Goal: Information Seeking & Learning: Learn about a topic

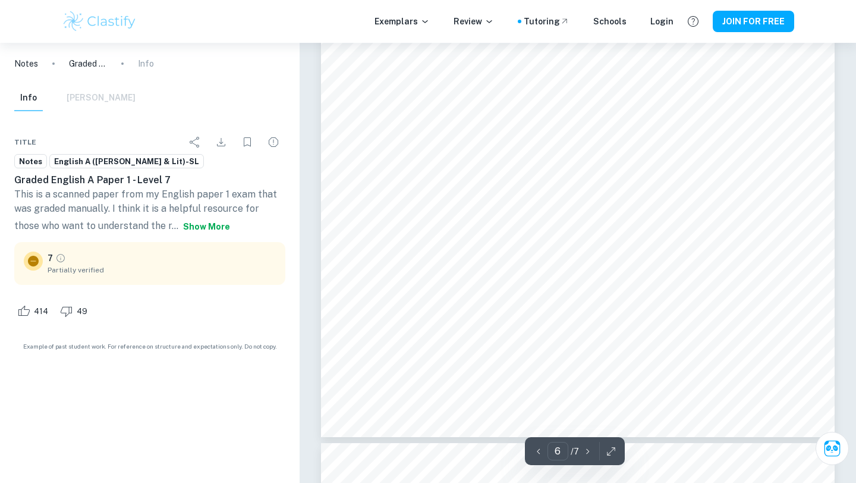
scroll to position [4172, 0]
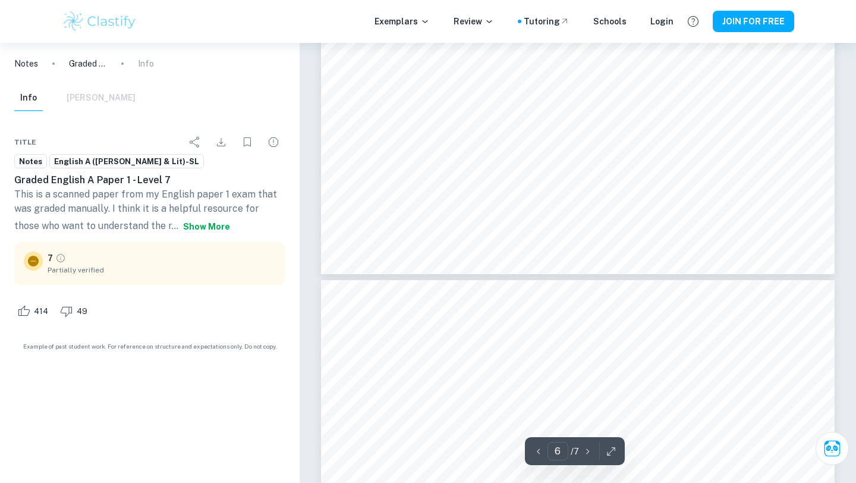
type input "7"
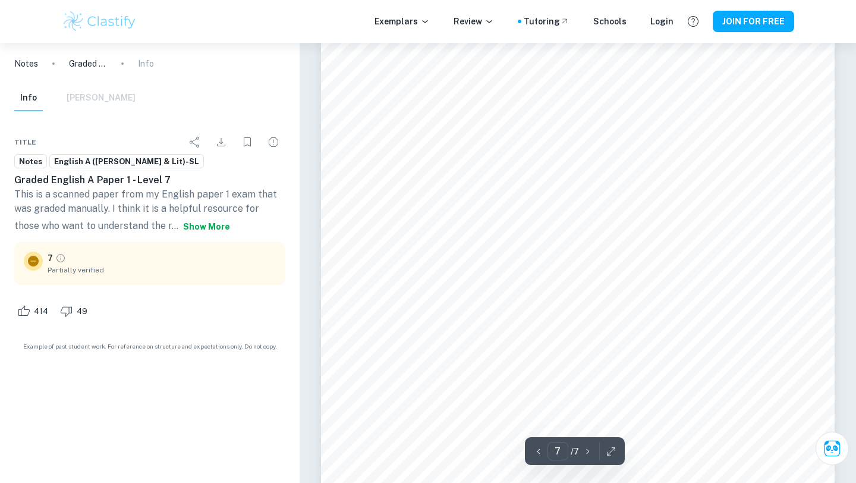
scroll to position [4869, 0]
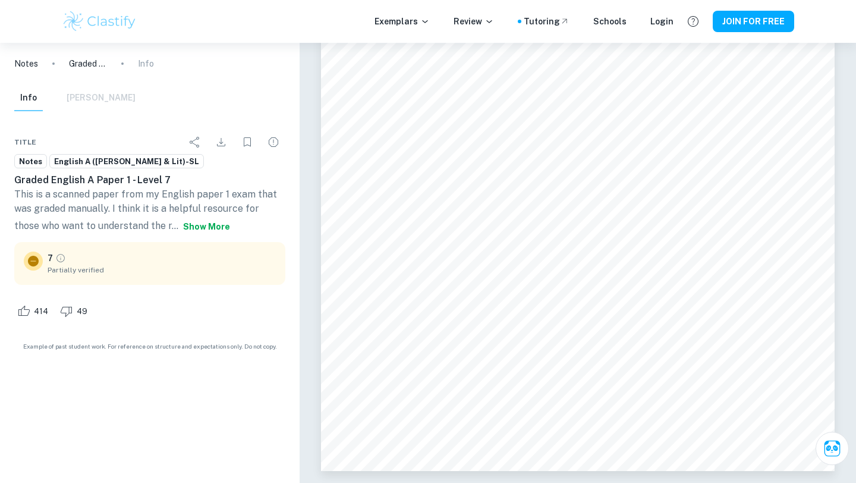
click at [72, 162] on span "English A ([PERSON_NAME] & Lit)-SL" at bounding box center [126, 162] width 153 height 12
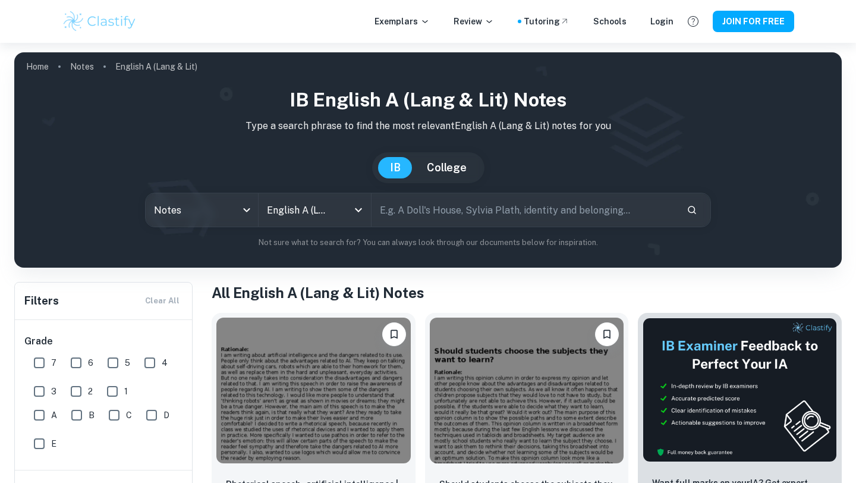
scroll to position [140, 0]
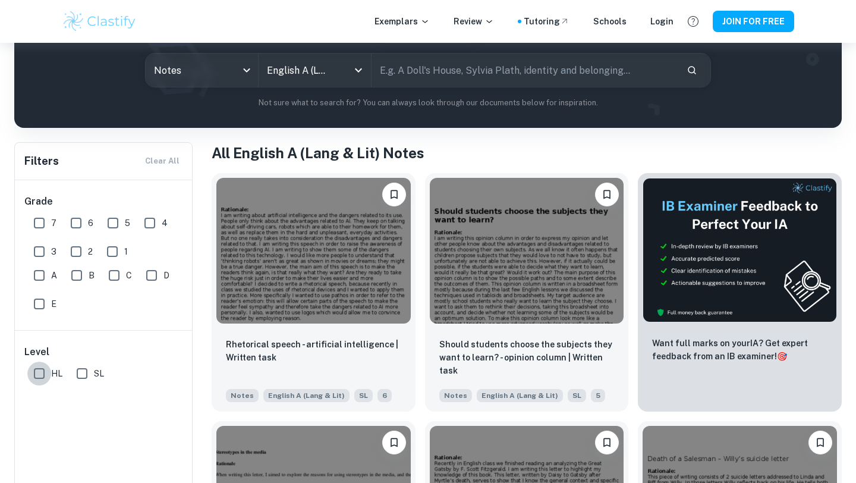
click at [37, 375] on input "HL" at bounding box center [39, 374] width 24 height 24
checkbox input "true"
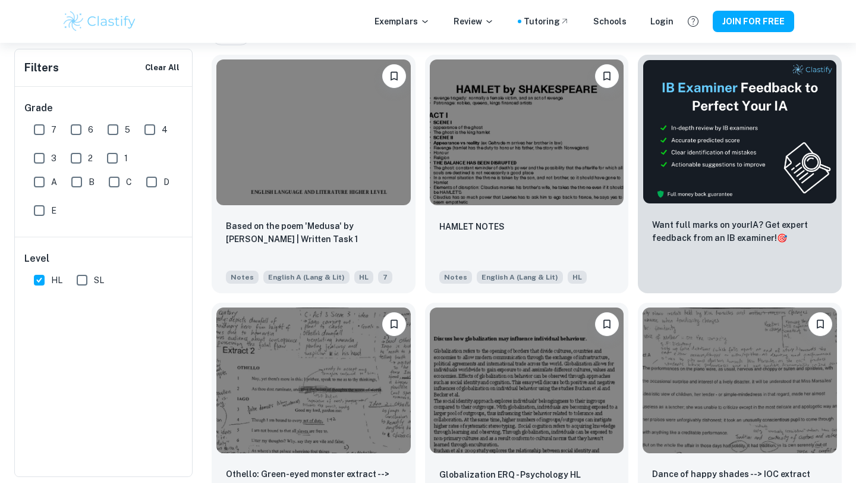
scroll to position [0, 0]
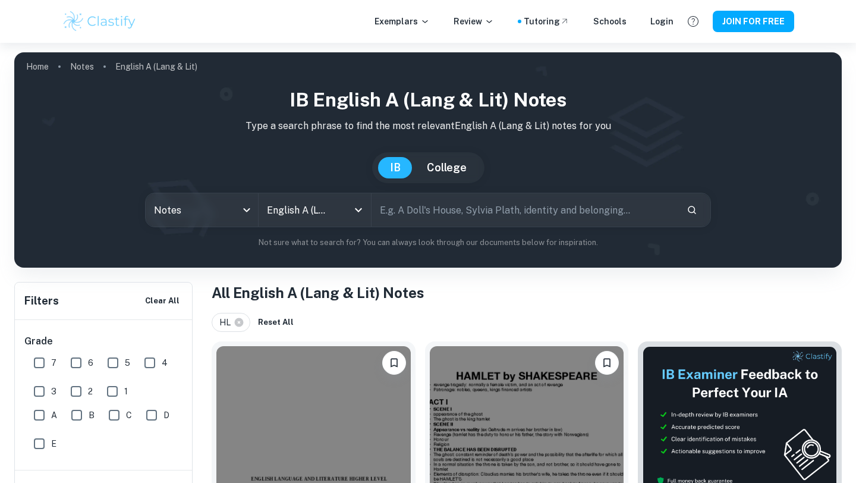
click at [401, 202] on input "text" at bounding box center [525, 209] width 306 height 33
type input "paper 1"
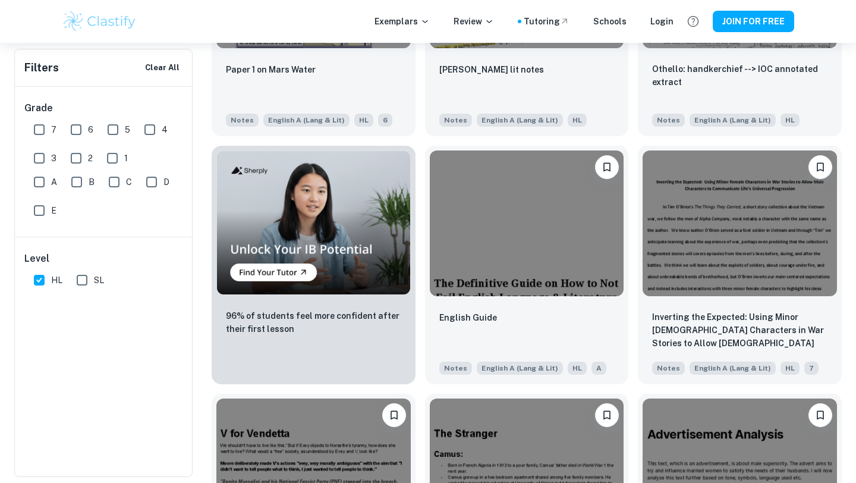
scroll to position [740, 0]
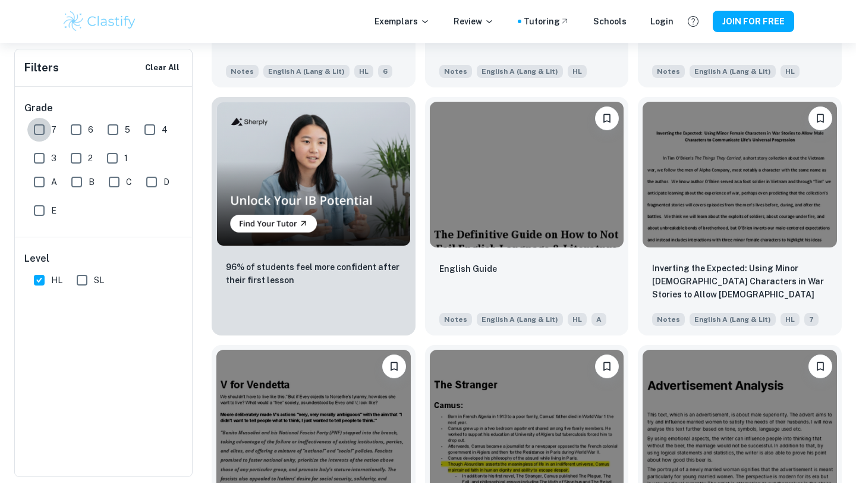
click at [40, 127] on input "7" at bounding box center [39, 130] width 24 height 24
checkbox input "true"
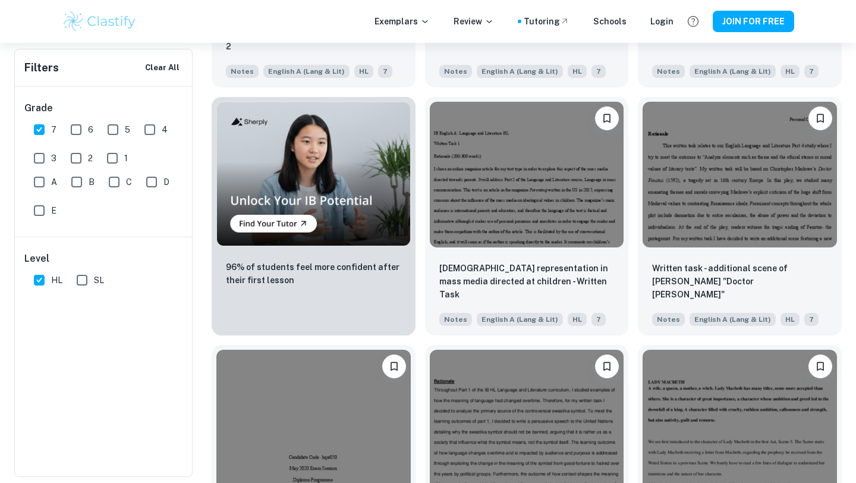
click at [81, 134] on input "6" at bounding box center [76, 130] width 24 height 24
checkbox input "true"
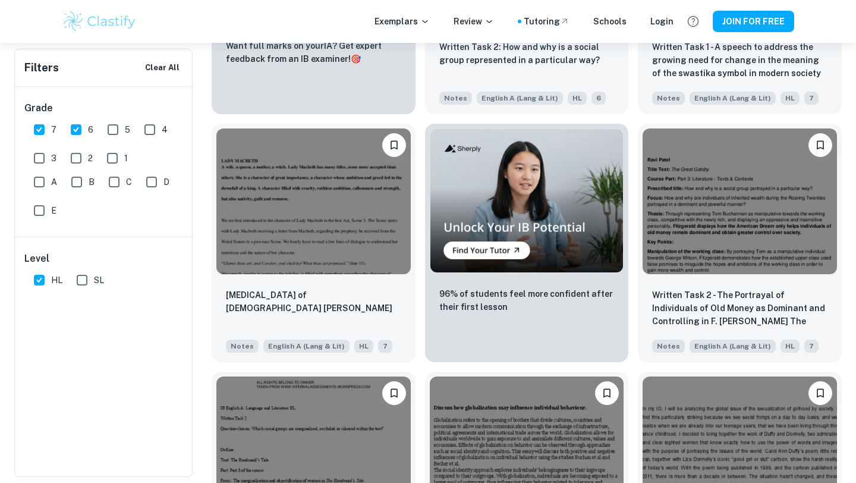
scroll to position [2081, 0]
